Goal: Navigation & Orientation: Find specific page/section

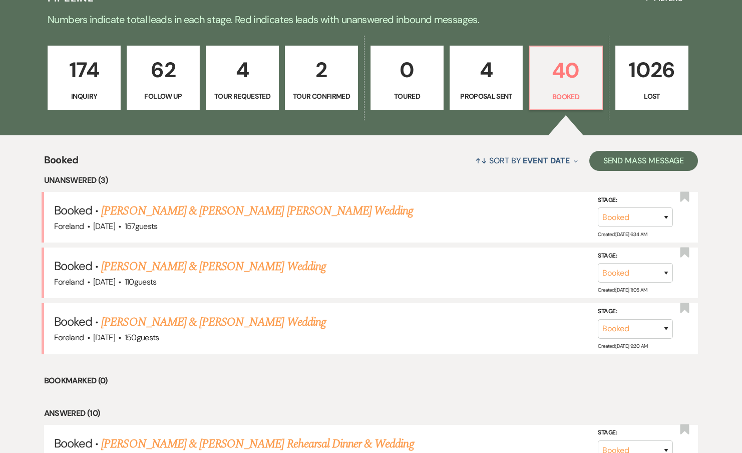
scroll to position [257, 0]
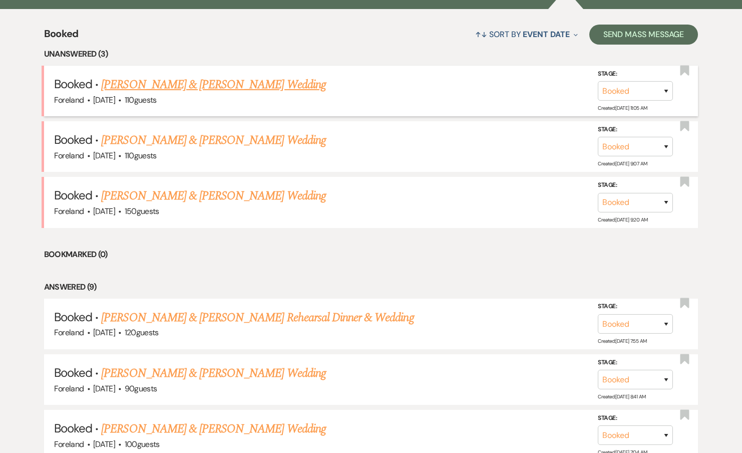
scroll to position [474, 0]
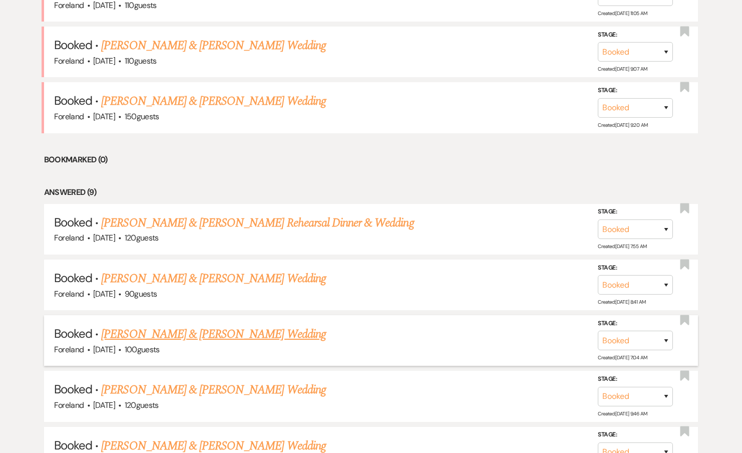
click at [198, 325] on link "[PERSON_NAME] & [PERSON_NAME] Wedding" at bounding box center [213, 334] width 224 height 18
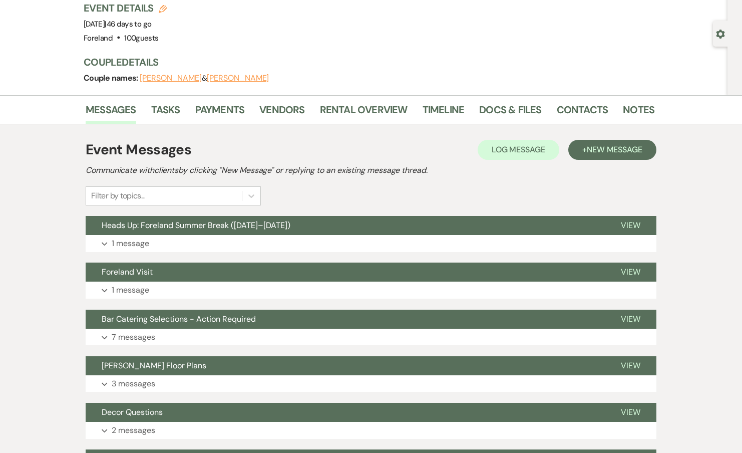
scroll to position [74, 0]
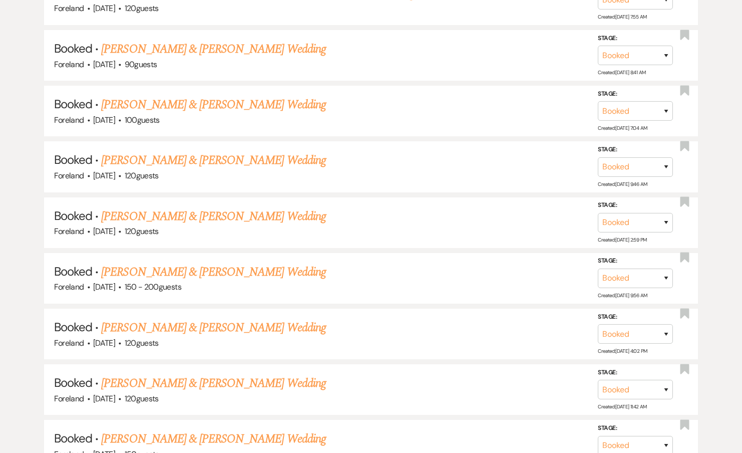
scroll to position [726, 0]
